Goal: Task Accomplishment & Management: Use online tool/utility

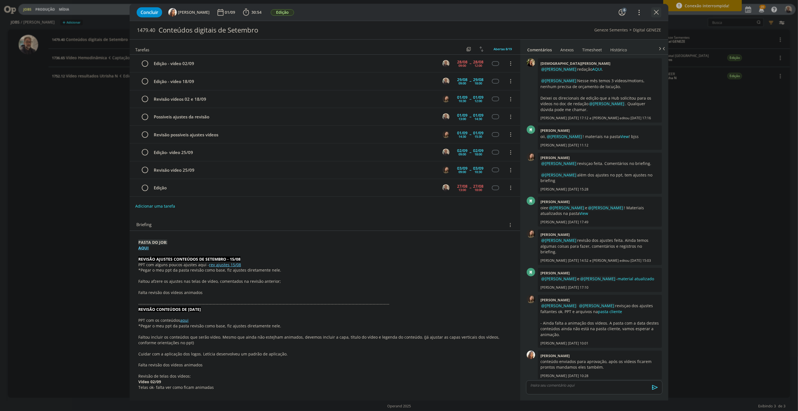
click at [657, 13] on icon "dialog" at bounding box center [656, 12] width 8 height 8
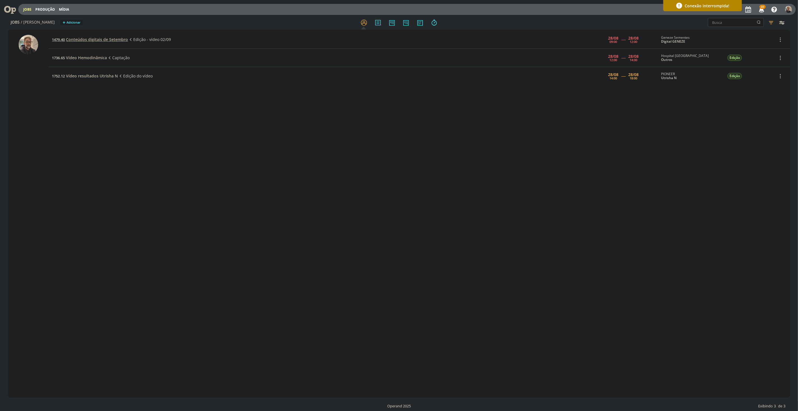
click at [88, 40] on span "Conteúdos digitais de Setembro" at bounding box center [97, 39] width 62 height 5
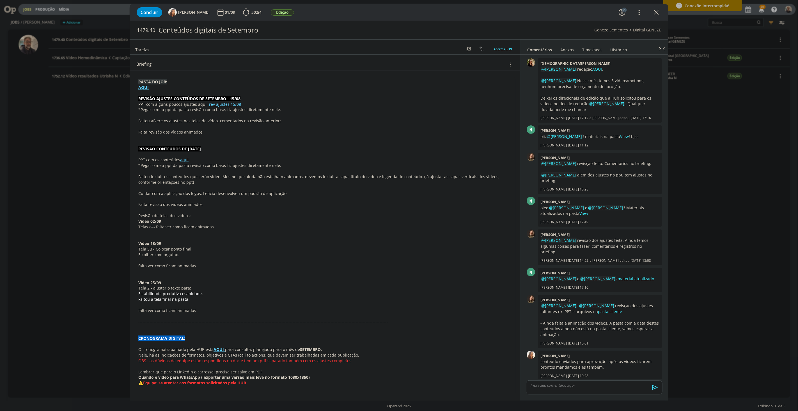
scroll to position [125, 0]
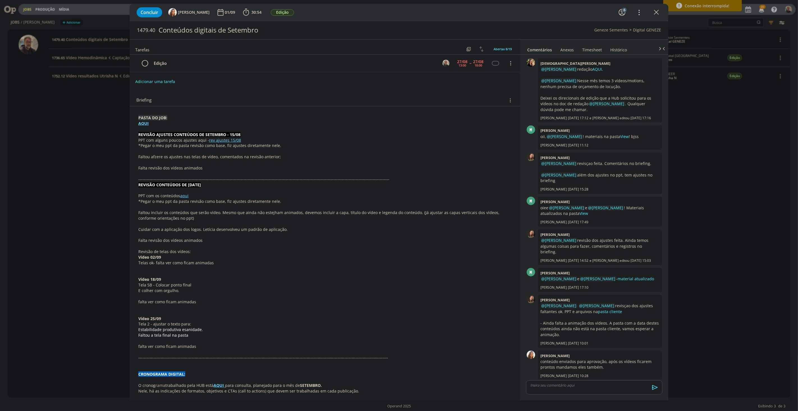
click at [141, 125] on strong "AQUI" at bounding box center [143, 123] width 10 height 5
click at [156, 134] on link "[URL][DOMAIN_NAME]" at bounding box center [175, 133] width 42 height 7
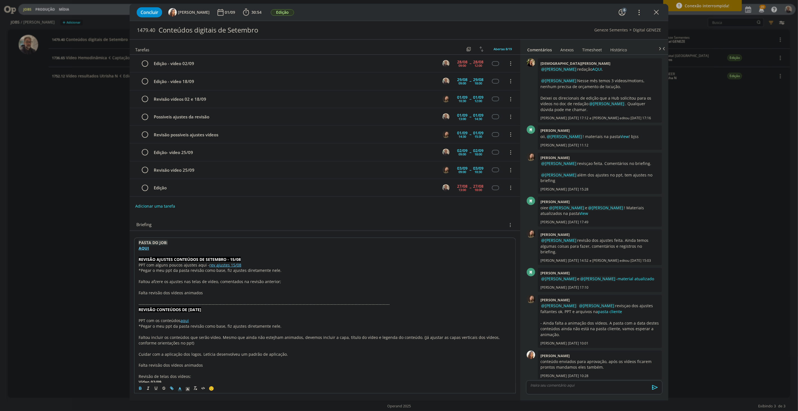
click at [302, 270] on p "*Pegar o meu ppt da pasta revisão como base, fiz ajustes diretamente nele." at bounding box center [325, 271] width 372 height 6
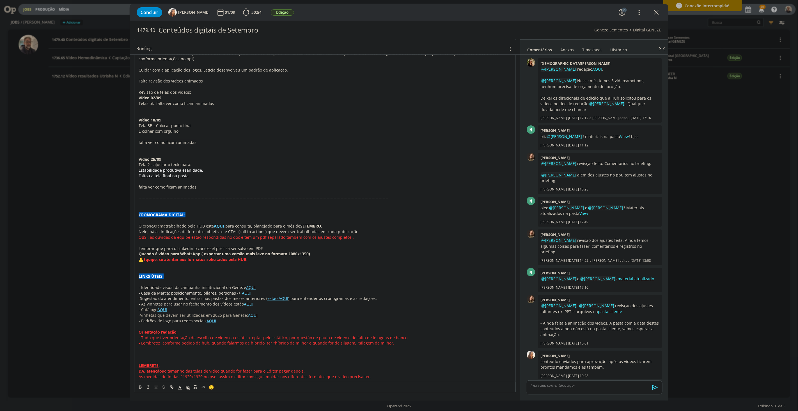
scroll to position [286, 0]
click at [312, 277] on p "LINKS ÚTEIS:" at bounding box center [325, 275] width 372 height 6
click at [251, 13] on span "30:54" at bounding box center [256, 12] width 10 height 5
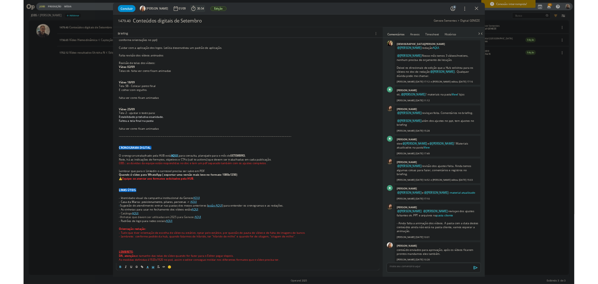
scroll to position [275, 0]
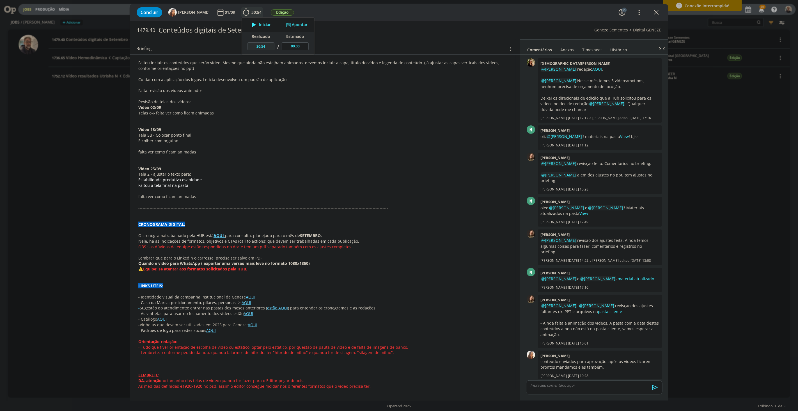
click at [253, 20] on div "Iniciar Apontar" at bounding box center [278, 25] width 72 height 14
click at [259, 24] on span "Iniciar" at bounding box center [265, 25] width 12 height 4
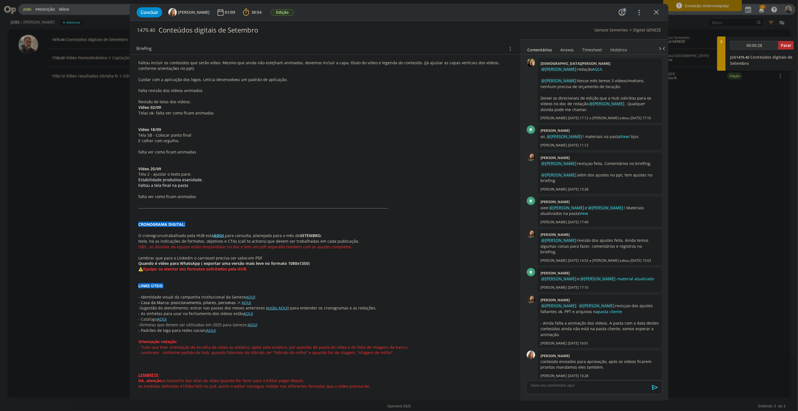
click at [324, 136] on p "Tela 5B - Colocar ponto final" at bounding box center [324, 135] width 373 height 6
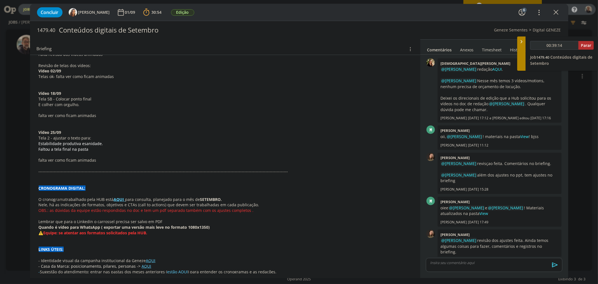
type input "00:40:14"
